Goal: Find contact information: Find contact information

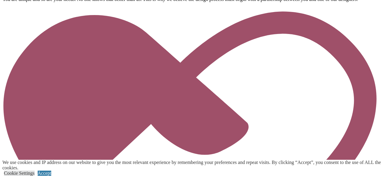
scroll to position [2273, 0]
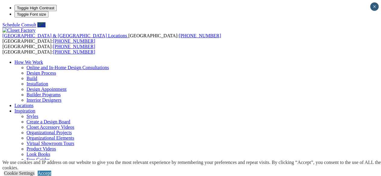
click at [33, 103] on link "Locations" at bounding box center [23, 105] width 19 height 5
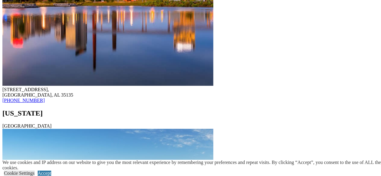
scroll to position [753, 0]
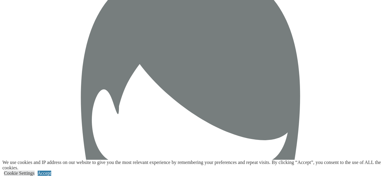
scroll to position [2439, 0]
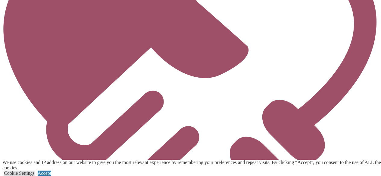
drag, startPoint x: 384, startPoint y: 12, endPoint x: 318, endPoint y: 159, distance: 161.7
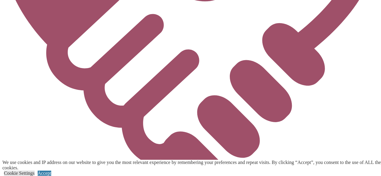
drag, startPoint x: 94, startPoint y: 5, endPoint x: 69, endPoint y: 5, distance: 25.0
copy link "[PHONE_NUMBER]"
